Goal: Transaction & Acquisition: Purchase product/service

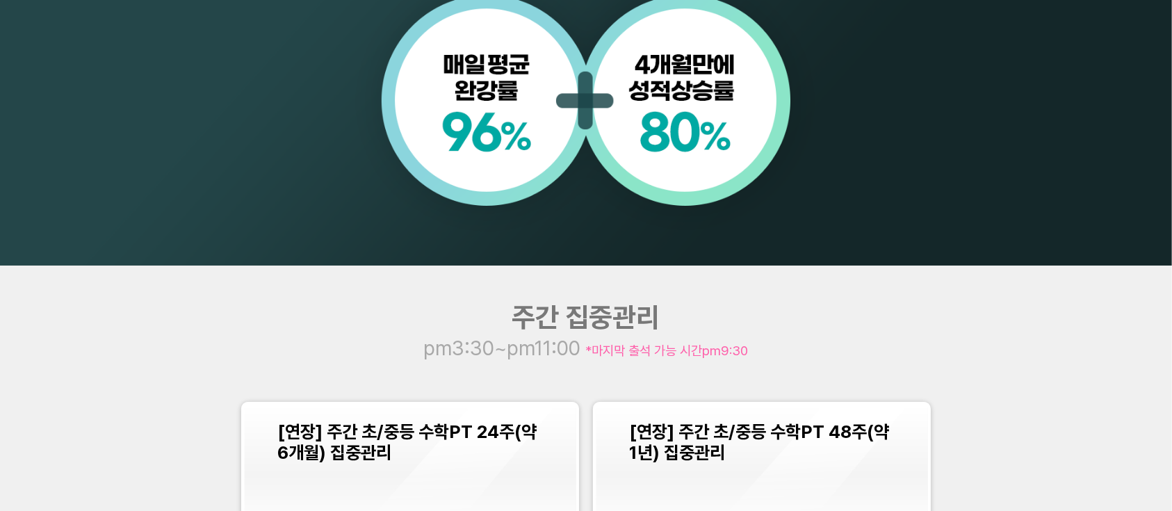
scroll to position [1482, 0]
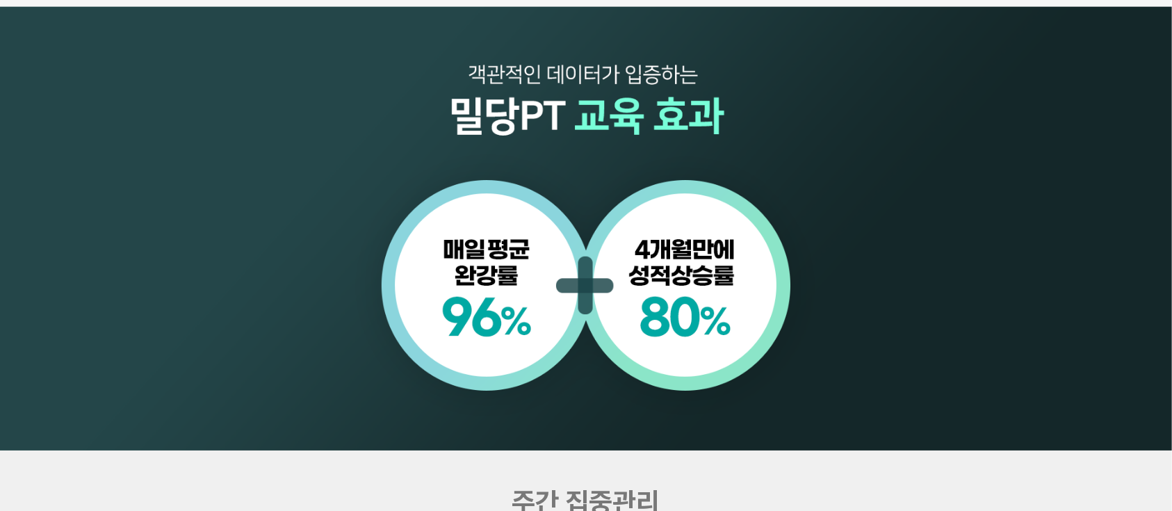
scroll to position [1482, 0]
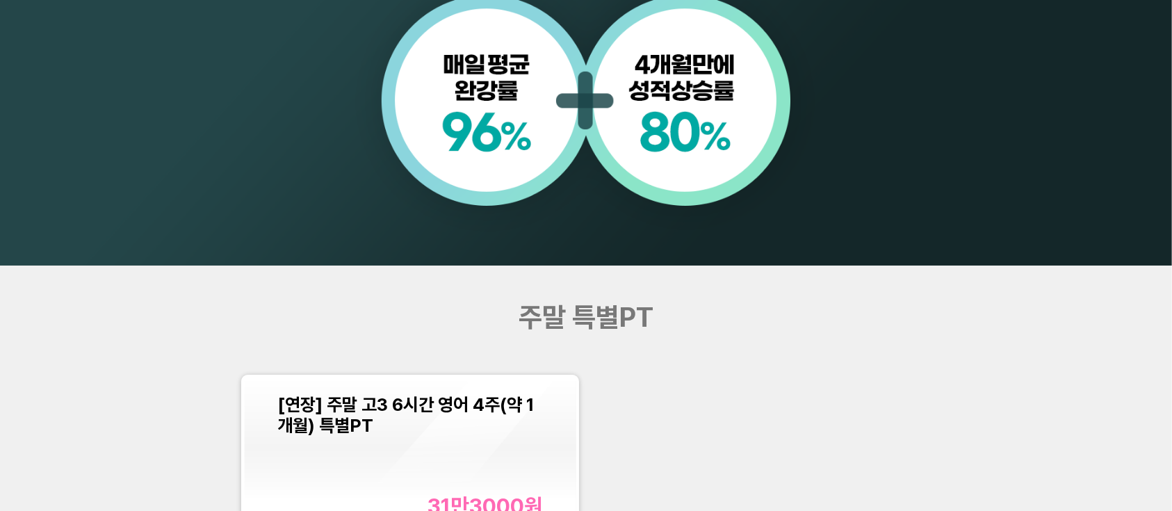
scroll to position [834, 0]
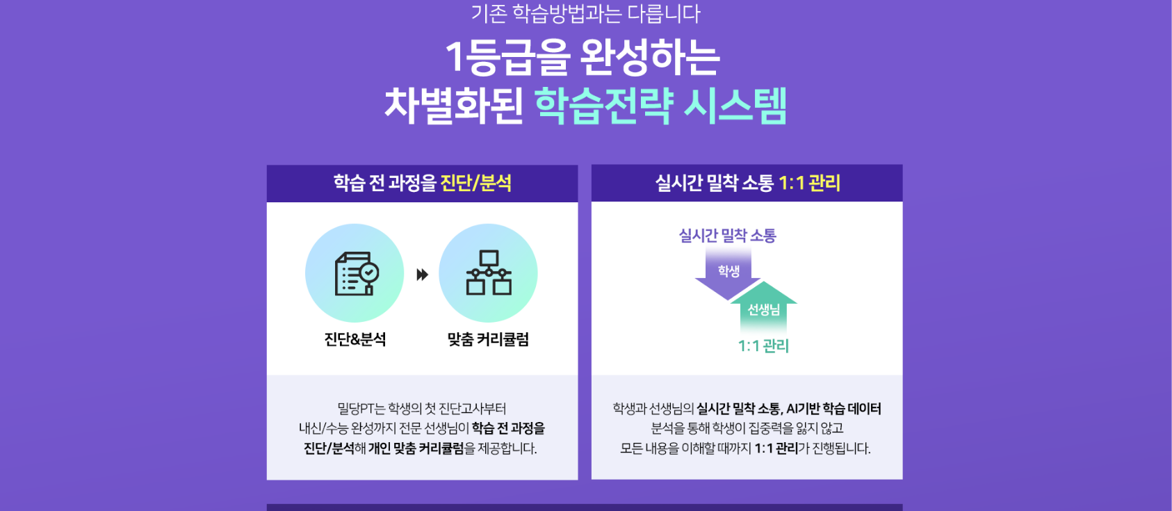
scroll to position [1482, 0]
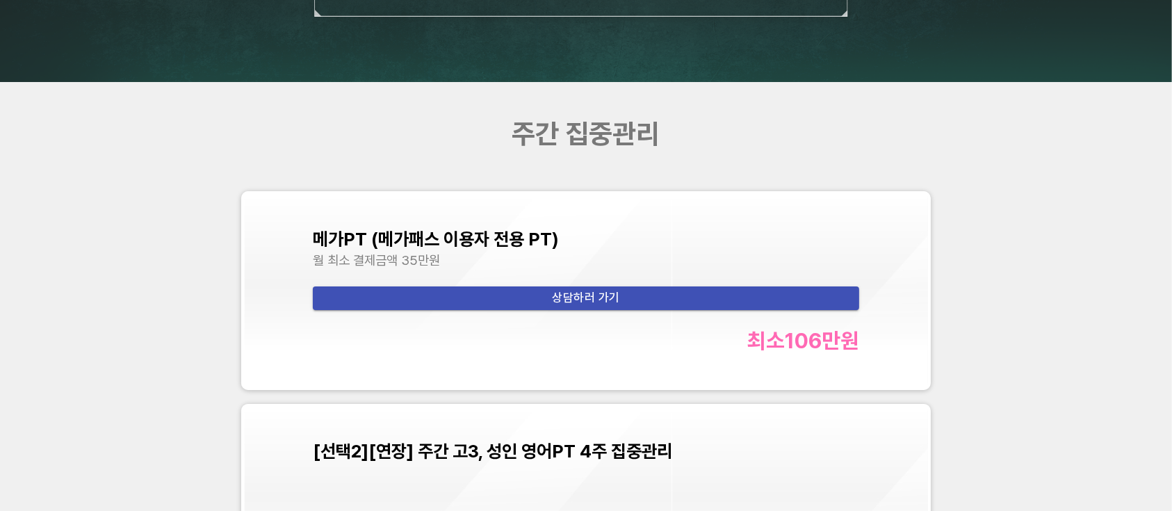
scroll to position [5282, 0]
